Goal: Task Accomplishment & Management: Manage account settings

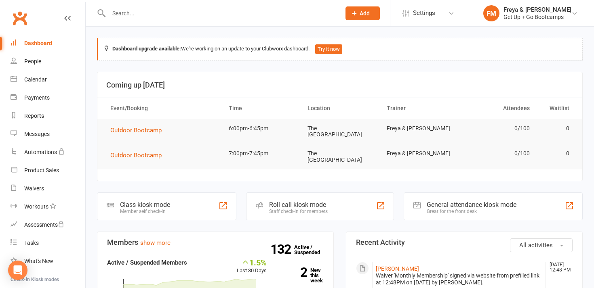
click at [192, 14] on input "text" at bounding box center [220, 13] width 229 height 11
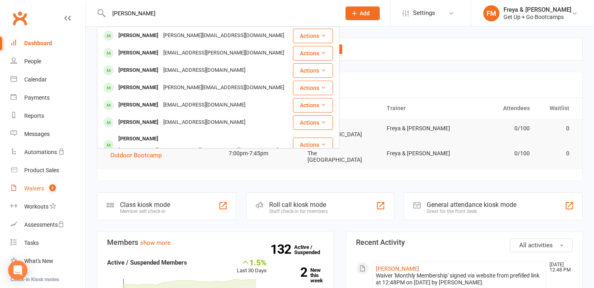
type input "sam"
click at [39, 183] on link "Waivers 2" at bounding box center [47, 189] width 75 height 18
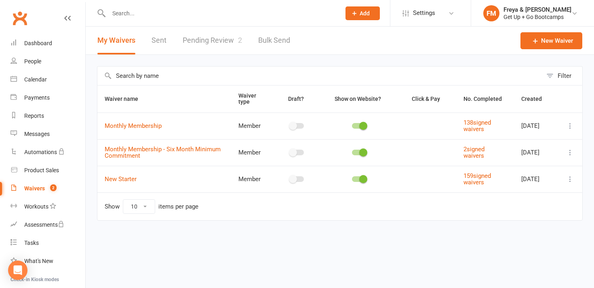
click at [220, 46] on link "Pending Review 2" at bounding box center [212, 41] width 59 height 28
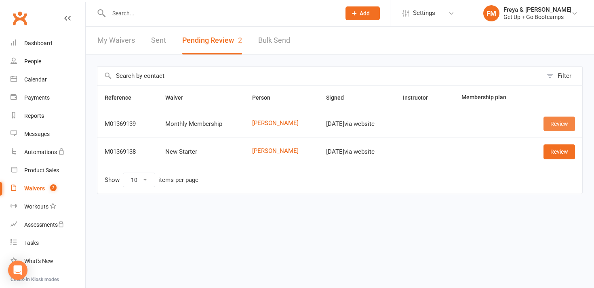
click at [551, 123] on link "Review" at bounding box center [558, 124] width 31 height 15
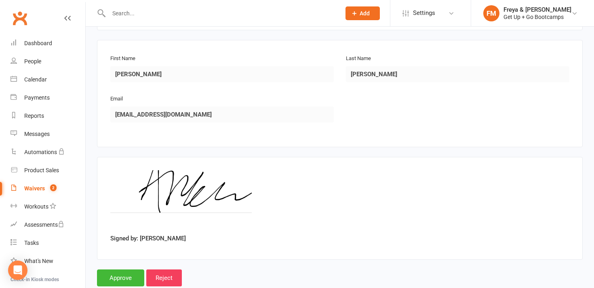
scroll to position [141, 0]
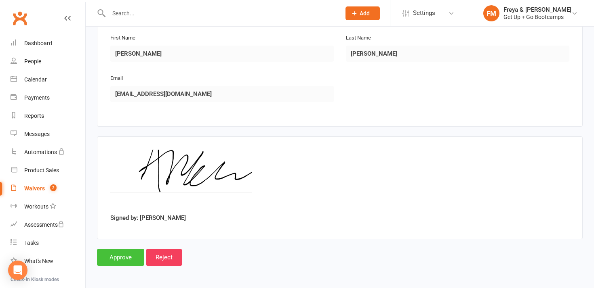
click at [122, 255] on input "Approve" at bounding box center [120, 257] width 47 height 17
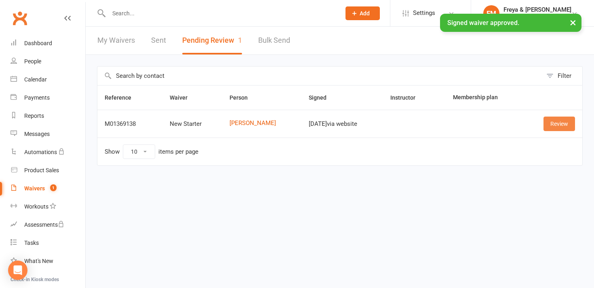
click at [555, 124] on link "Review" at bounding box center [558, 124] width 31 height 15
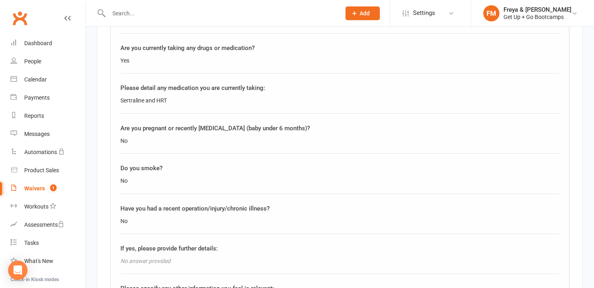
scroll to position [1374, 0]
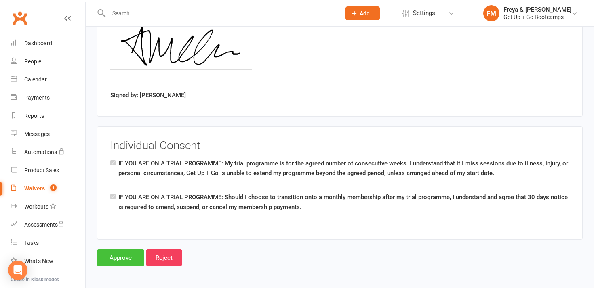
click at [123, 261] on input "Approve" at bounding box center [120, 258] width 47 height 17
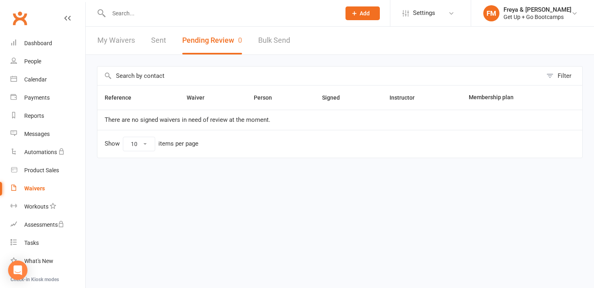
click at [283, 192] on html "Prospect Member Non-attending contact Class / event Appointment Task Membership…" at bounding box center [297, 96] width 594 height 192
click at [180, 18] on input "text" at bounding box center [220, 13] width 229 height 11
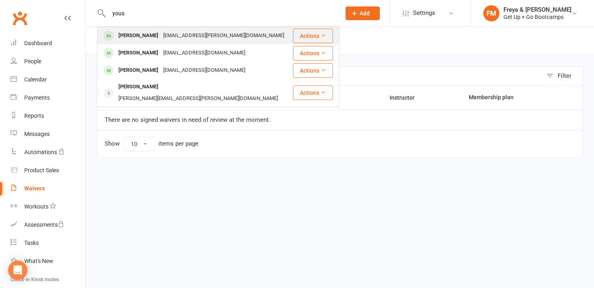
type input "yous"
click at [168, 34] on div "sr.yousif@gmail.com" at bounding box center [224, 36] width 126 height 12
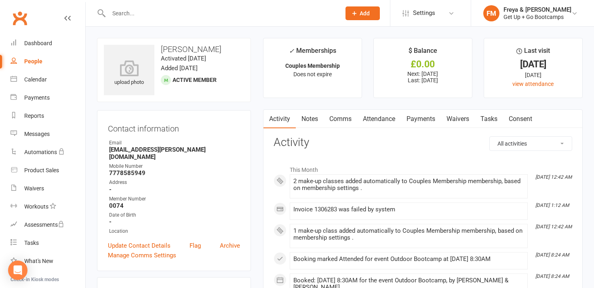
click at [455, 117] on link "Waivers" at bounding box center [458, 119] width 34 height 19
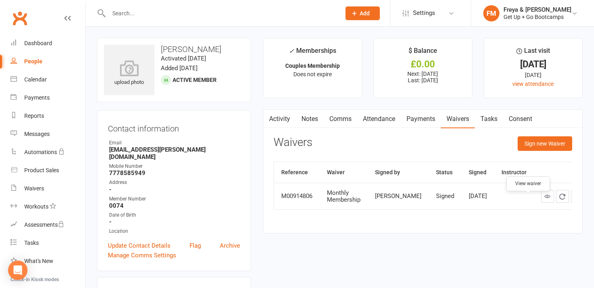
click at [544, 199] on icon at bounding box center [547, 196] width 6 height 6
click at [168, 8] on input "text" at bounding box center [220, 13] width 229 height 11
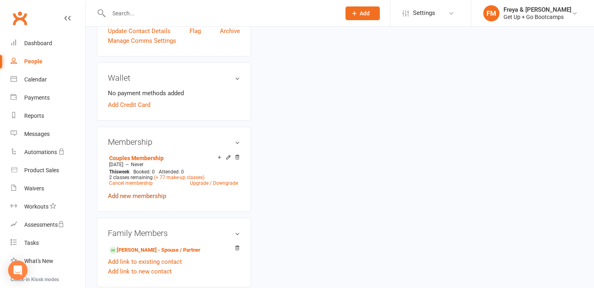
scroll to position [220, 0]
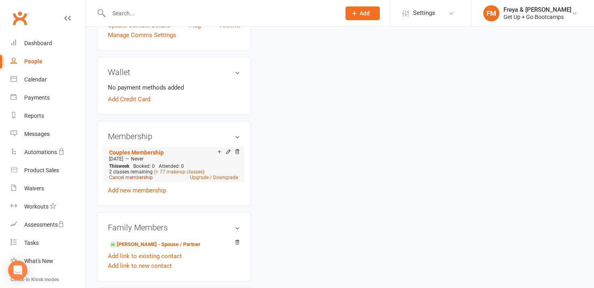
click at [139, 175] on link "Cancel membership" at bounding box center [131, 178] width 44 height 6
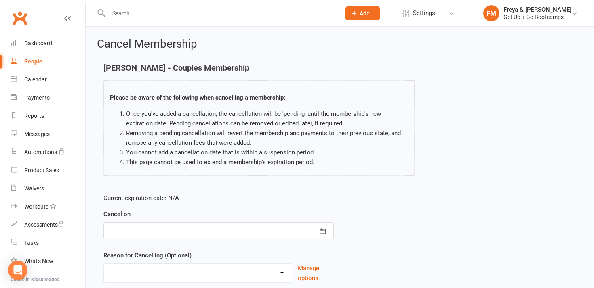
scroll to position [61, 0]
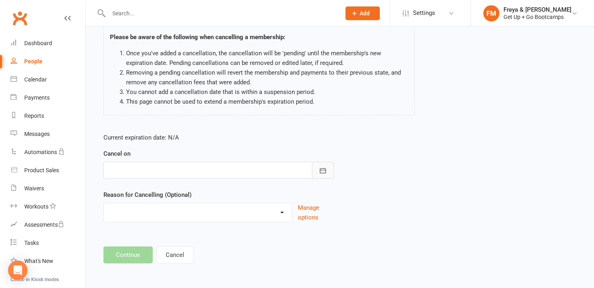
click at [323, 168] on icon "button" at bounding box center [323, 171] width 8 height 8
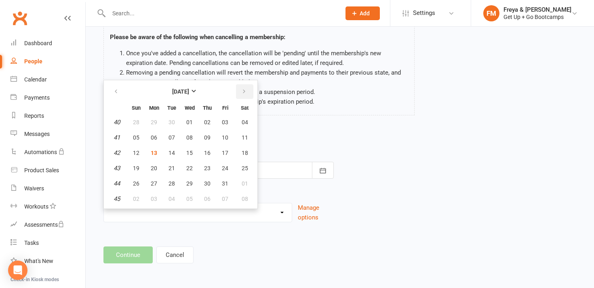
click at [250, 90] on button "button" at bounding box center [244, 91] width 17 height 15
click at [139, 198] on span "30" at bounding box center [136, 199] width 6 height 6
type input "30 Nov 2025"
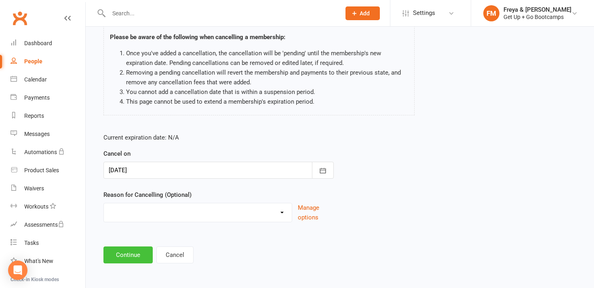
click at [128, 262] on button "Continue" at bounding box center [127, 255] width 49 height 17
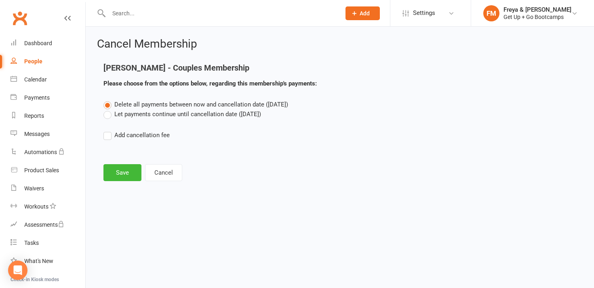
scroll to position [0, 0]
click at [126, 169] on button "Save" at bounding box center [122, 172] width 38 height 17
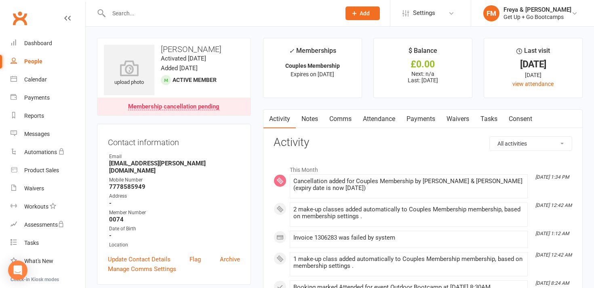
click at [310, 9] on input "text" at bounding box center [220, 13] width 229 height 11
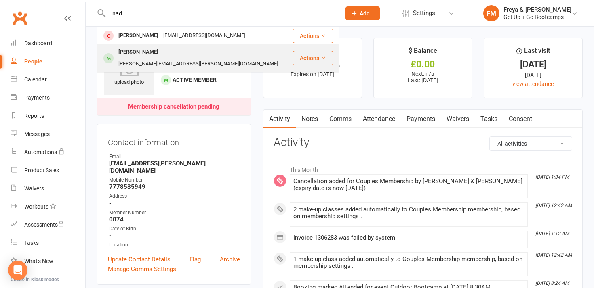
type input "nad"
click at [254, 54] on div "Nadine Smith-Farrell nadine.smith@btinternet.com" at bounding box center [195, 58] width 194 height 27
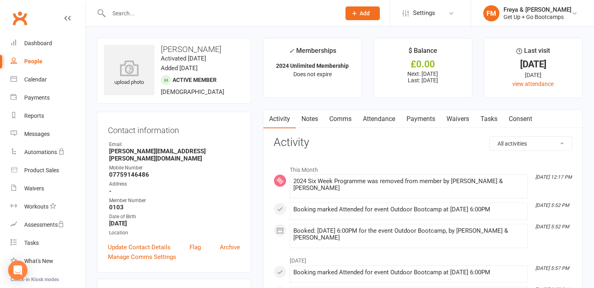
click at [460, 123] on link "Waivers" at bounding box center [458, 119] width 34 height 19
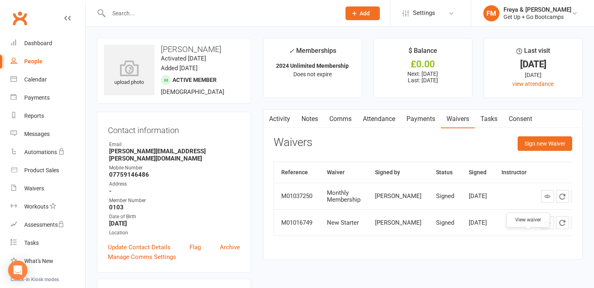
click at [544, 226] on icon at bounding box center [547, 223] width 6 height 6
